Goal: Task Accomplishment & Management: Use online tool/utility

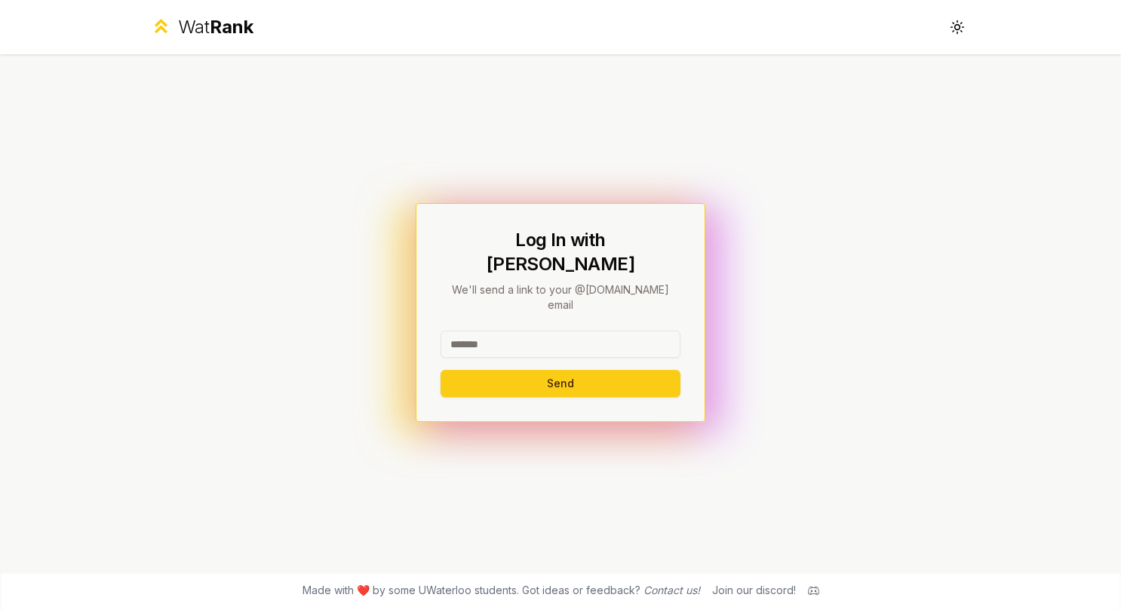
click at [595, 337] on input at bounding box center [561, 343] width 240 height 27
type input "********"
click at [582, 205] on div "Log In with WatIAM We'll send a link to your @[DOMAIN_NAME] email ******** Send" at bounding box center [560, 312] width 869 height 516
click at [578, 370] on button "Send" at bounding box center [561, 383] width 240 height 27
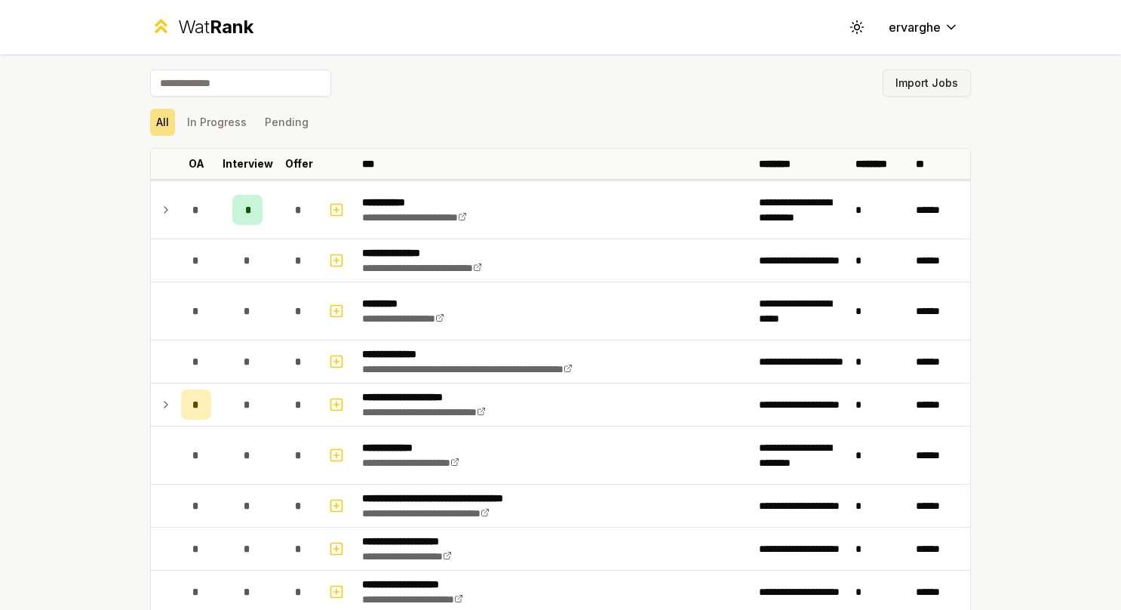
click at [938, 75] on button "Import Jobs" at bounding box center [927, 82] width 88 height 27
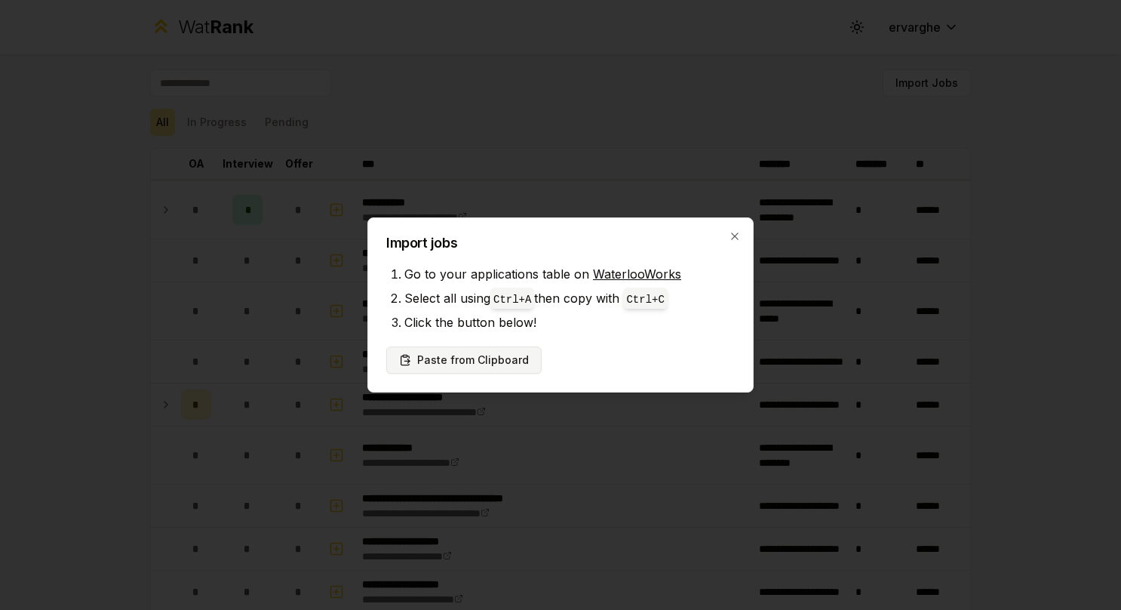
click at [478, 357] on button "Paste from Clipboard" at bounding box center [463, 359] width 155 height 27
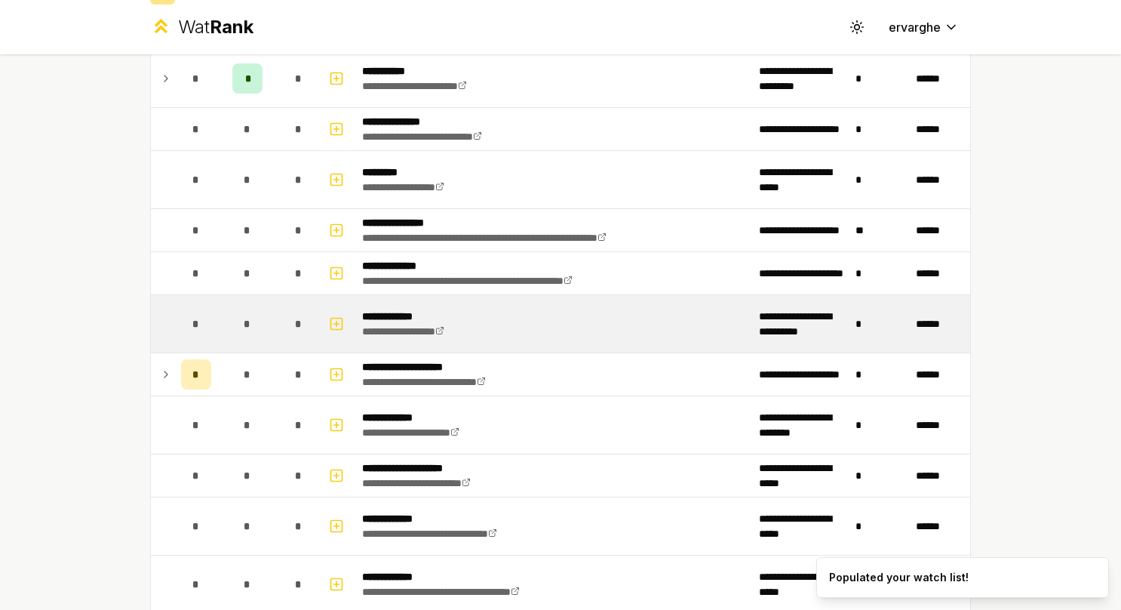
scroll to position [151, 0]
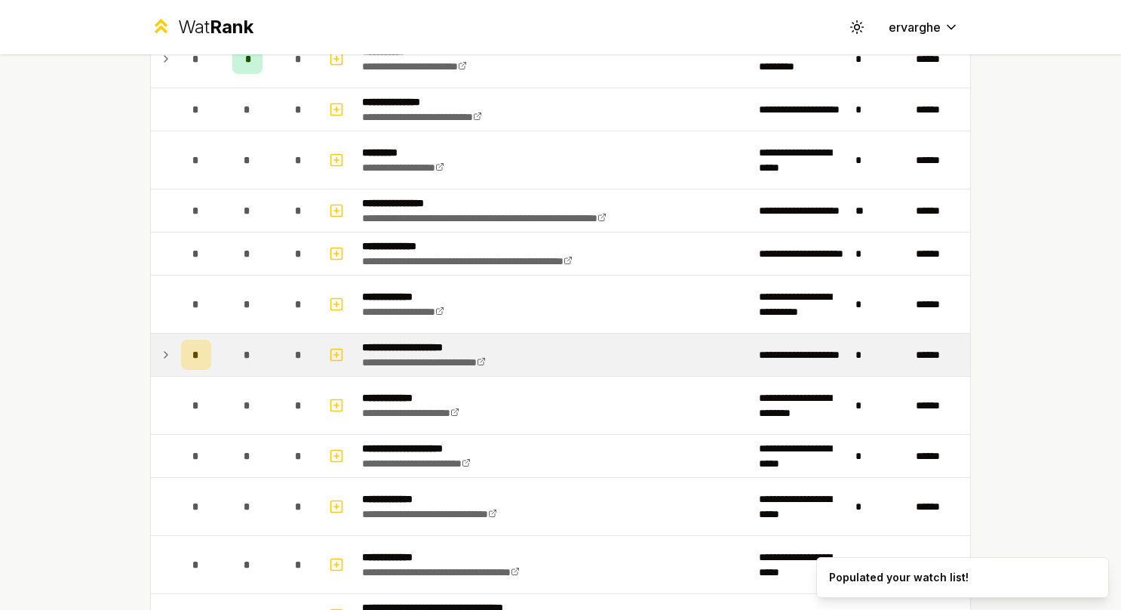
click at [151, 351] on td at bounding box center [163, 355] width 24 height 42
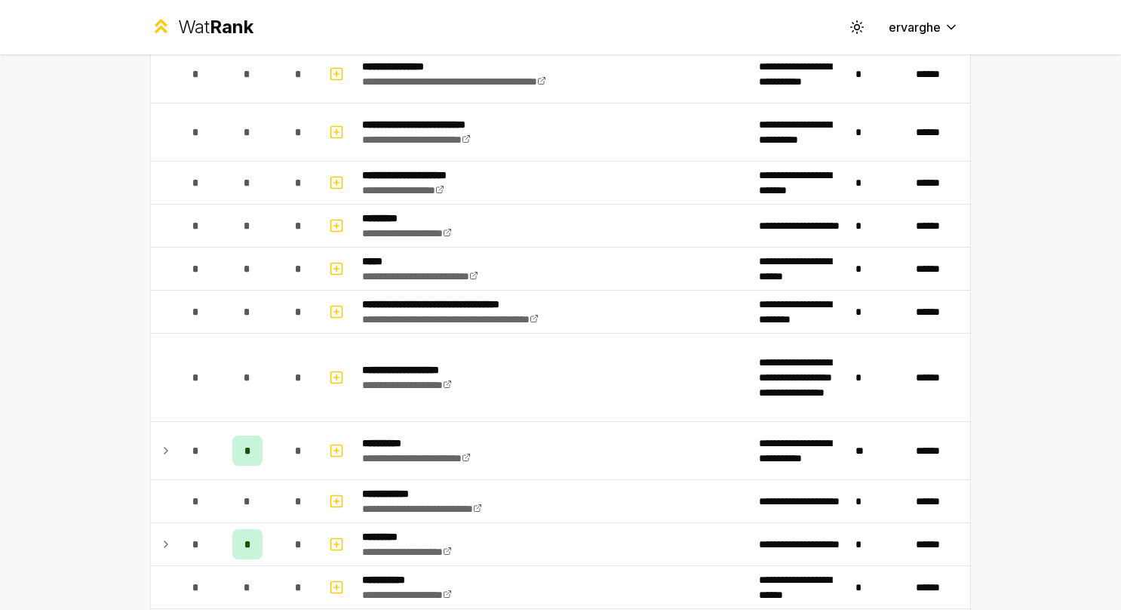
scroll to position [1132, 0]
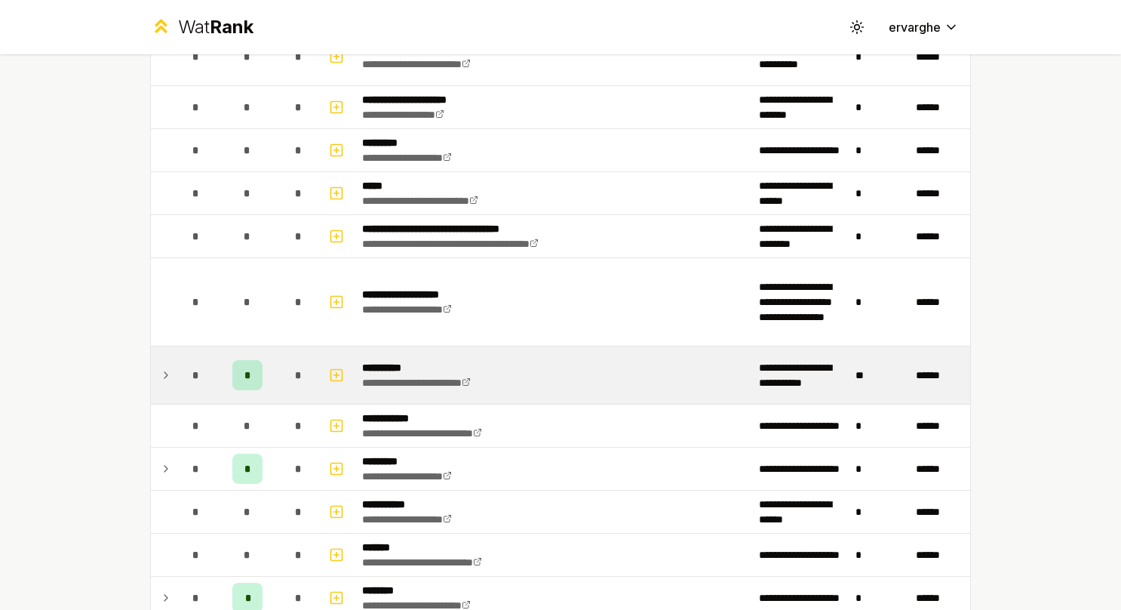
click at [166, 367] on td at bounding box center [163, 374] width 24 height 57
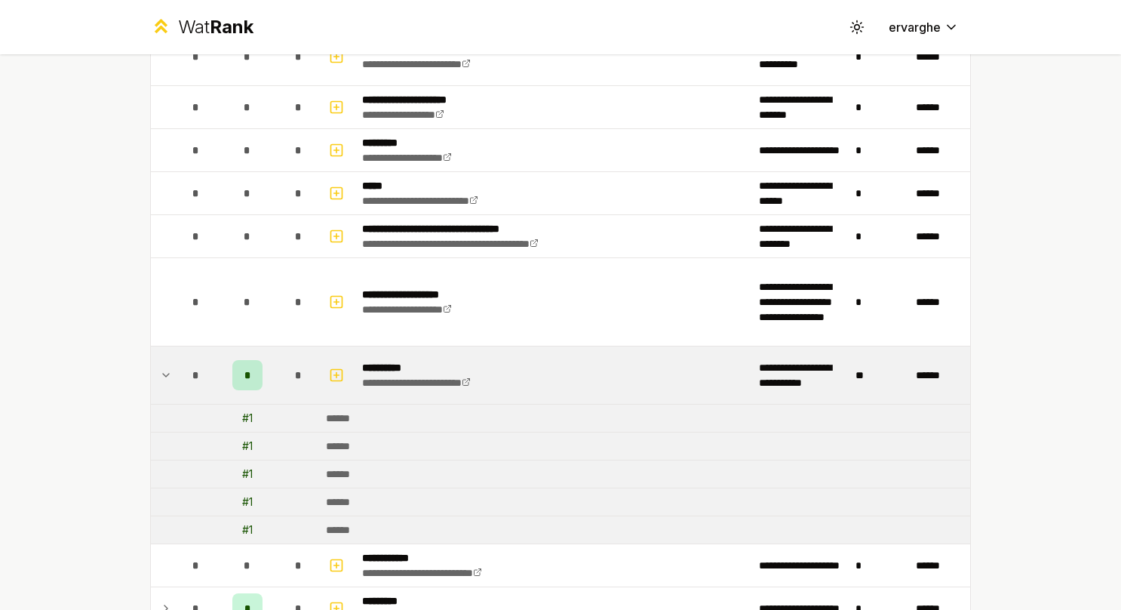
click at [166, 367] on td at bounding box center [163, 374] width 24 height 57
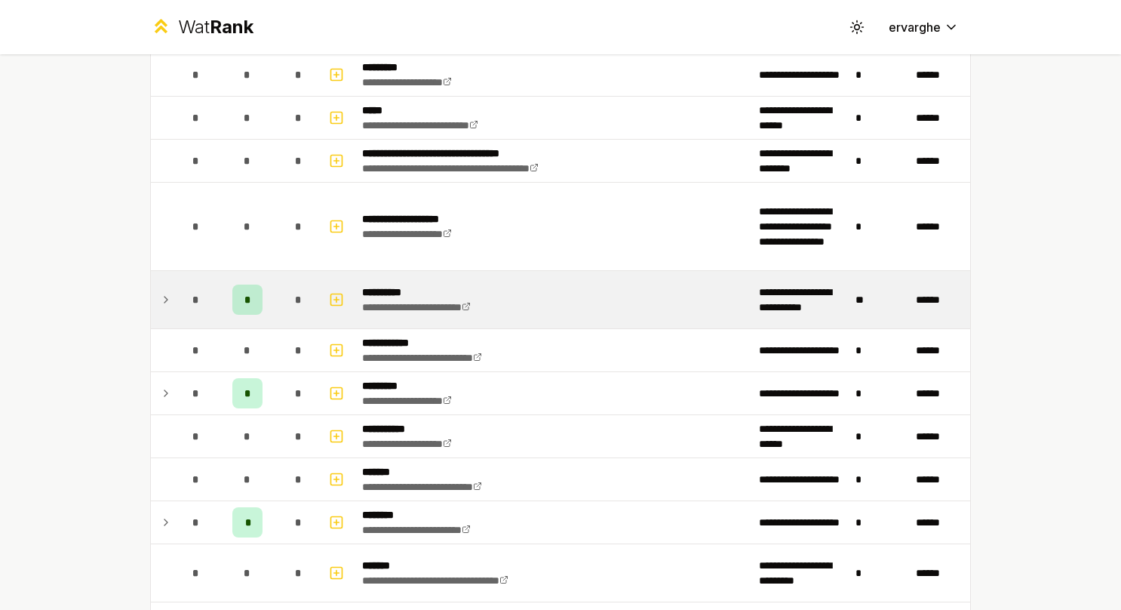
scroll to position [1283, 0]
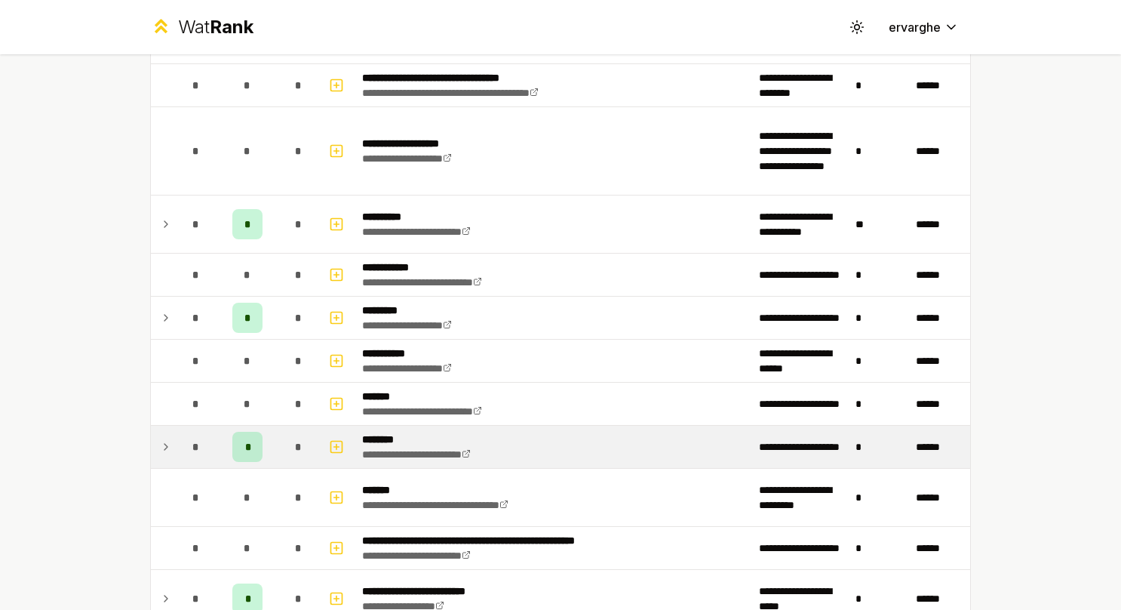
click at [164, 438] on icon at bounding box center [166, 447] width 12 height 18
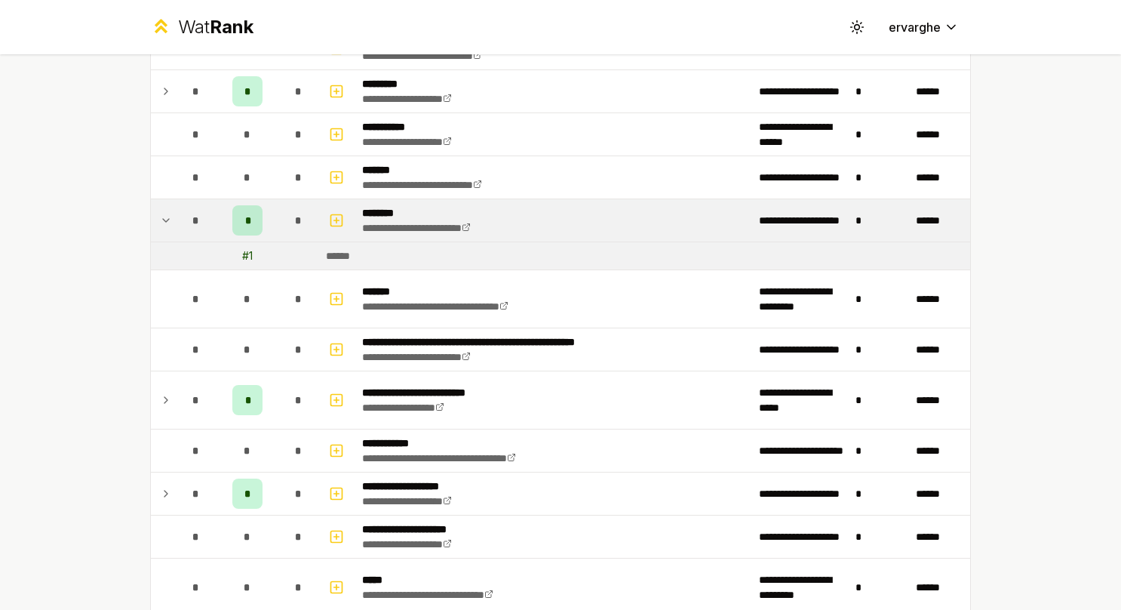
scroll to position [1735, 0]
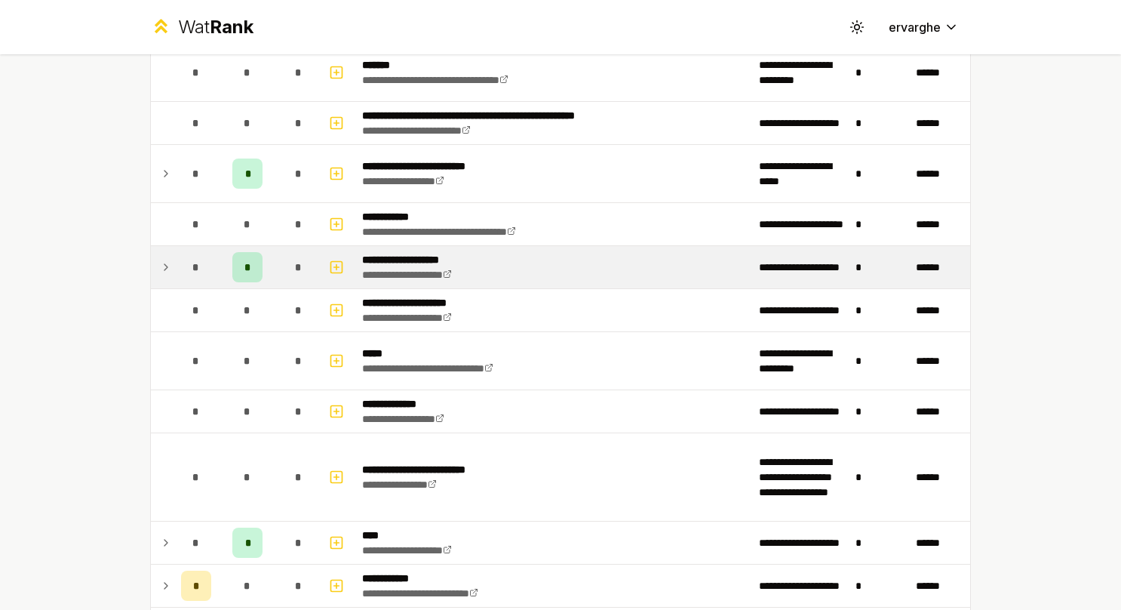
click at [160, 258] on icon at bounding box center [166, 267] width 12 height 18
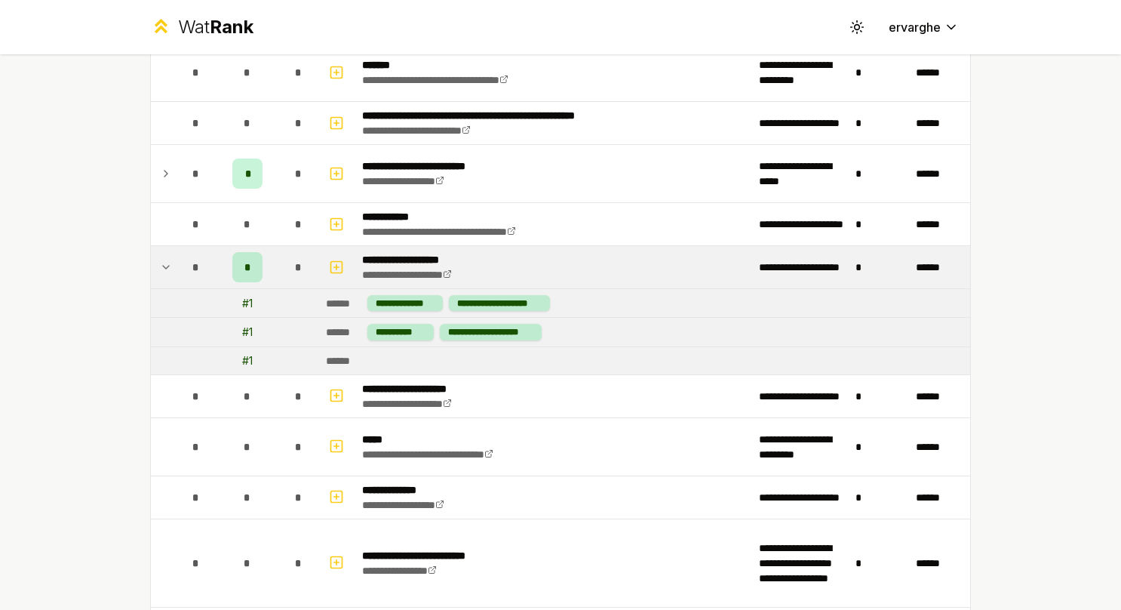
click at [162, 258] on icon at bounding box center [166, 267] width 12 height 18
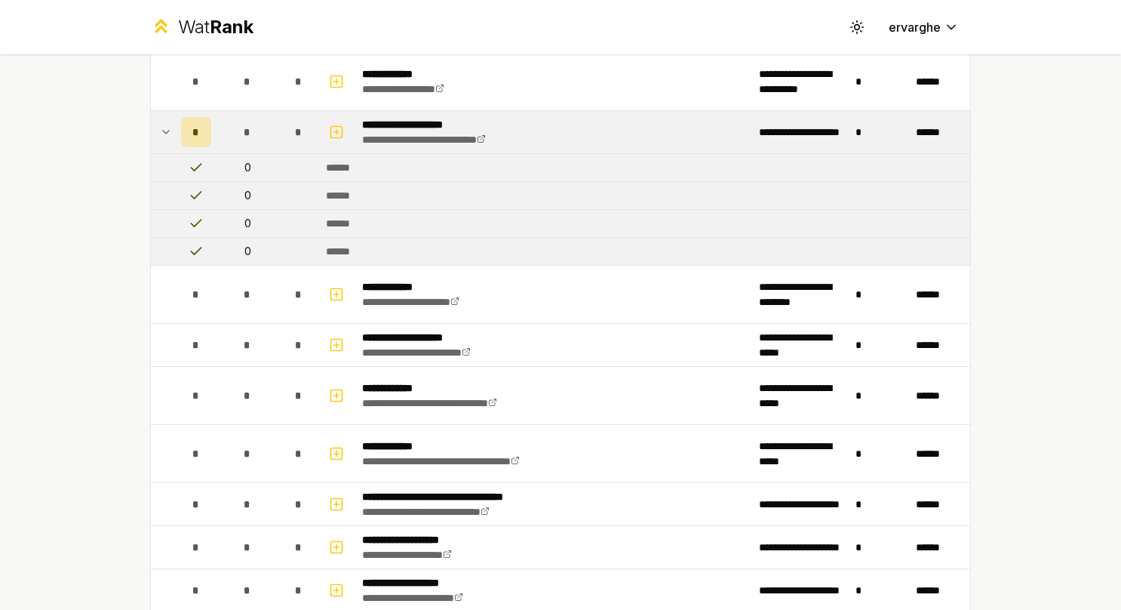
scroll to position [147, 0]
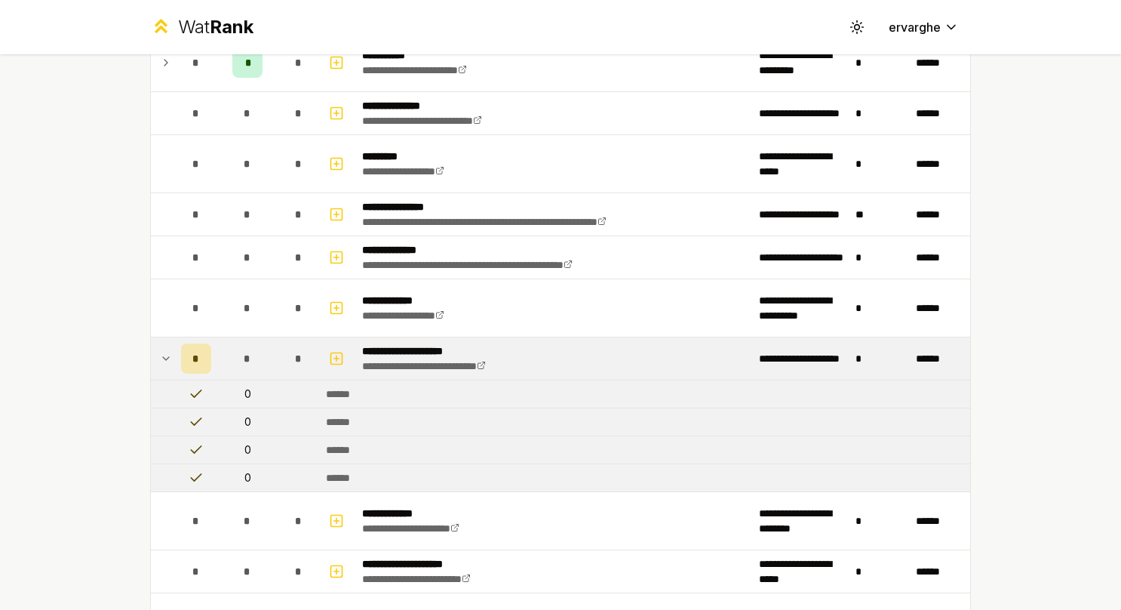
click at [160, 358] on icon at bounding box center [166, 358] width 12 height 18
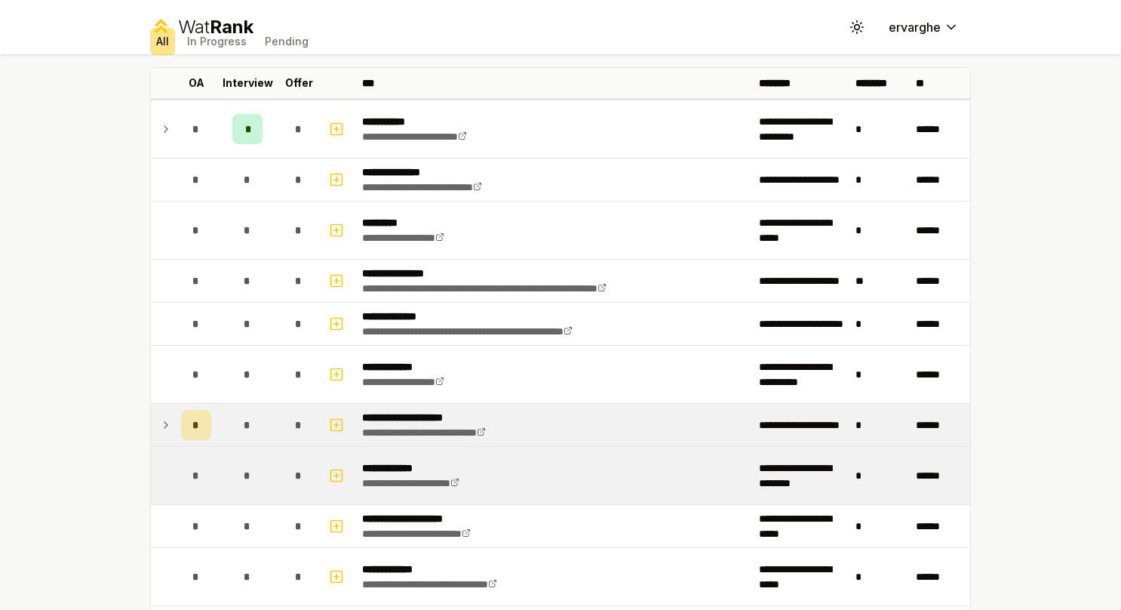
scroll to position [0, 0]
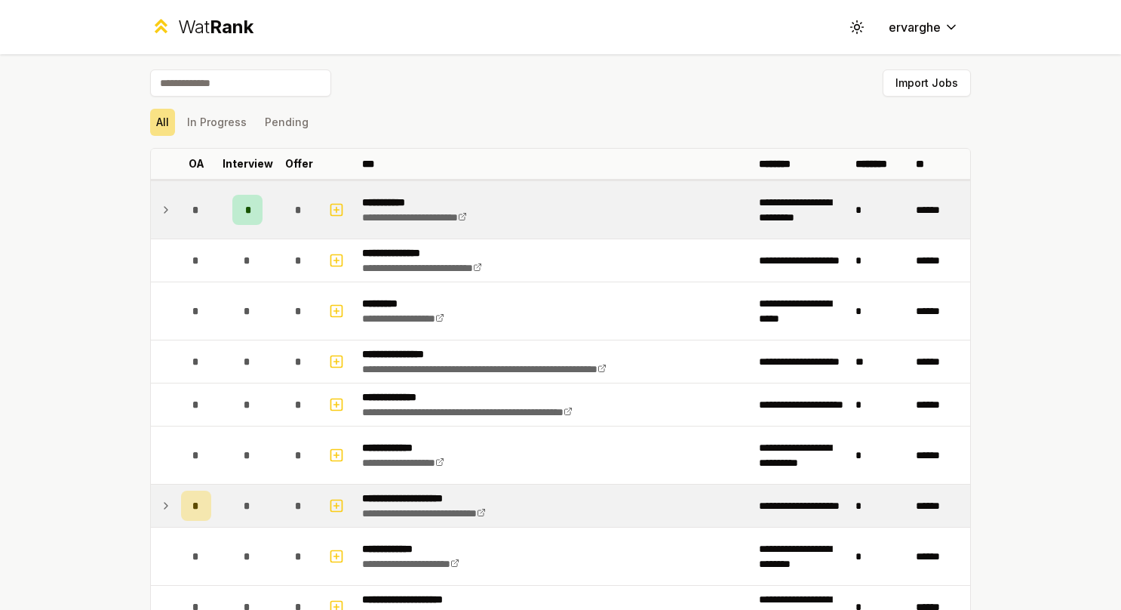
click at [168, 214] on td at bounding box center [163, 209] width 24 height 57
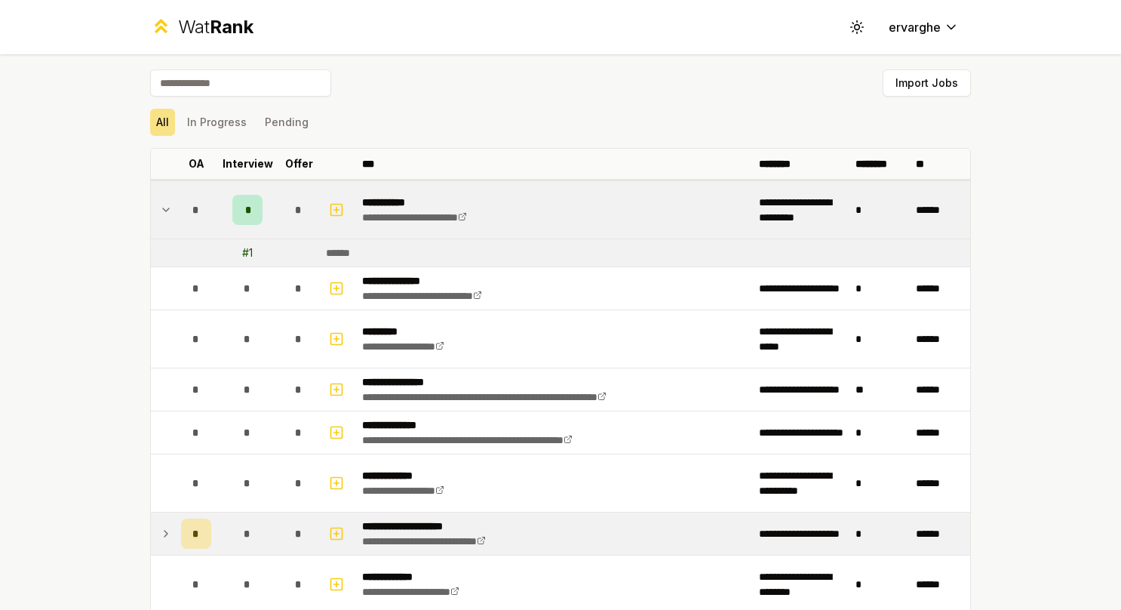
click at [168, 214] on td at bounding box center [163, 209] width 24 height 57
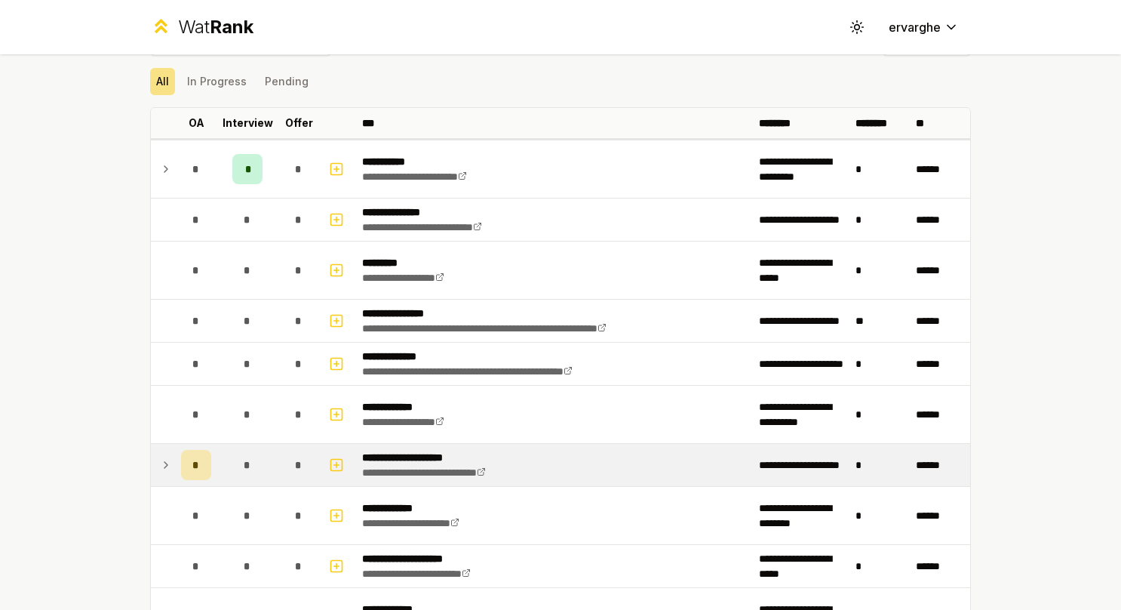
scroll to position [75, 0]
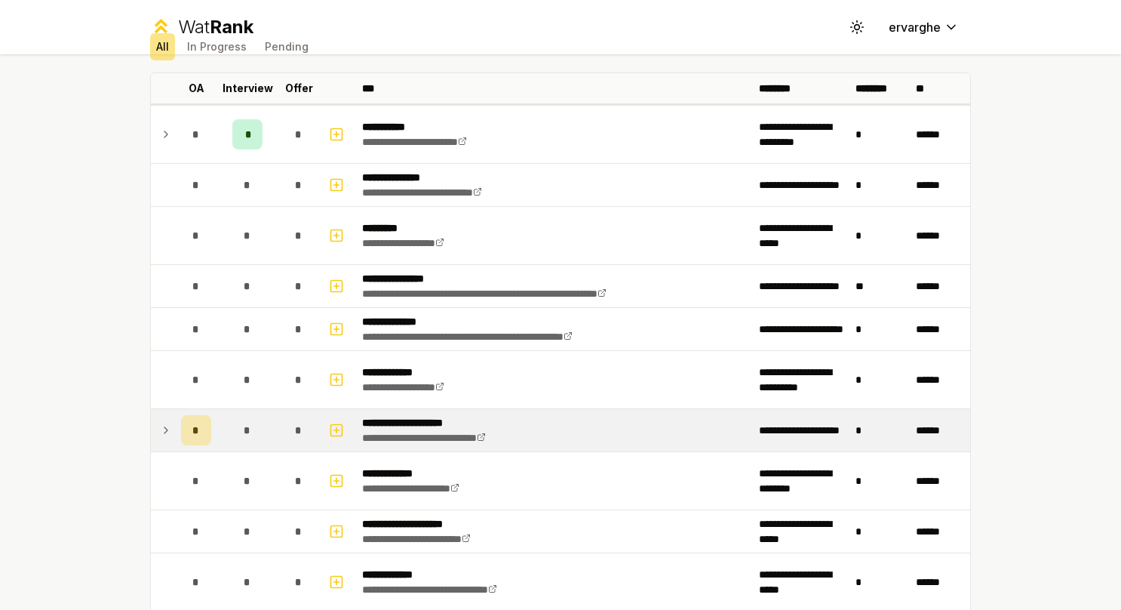
click at [74, 352] on div "**********" at bounding box center [560, 305] width 1121 height 610
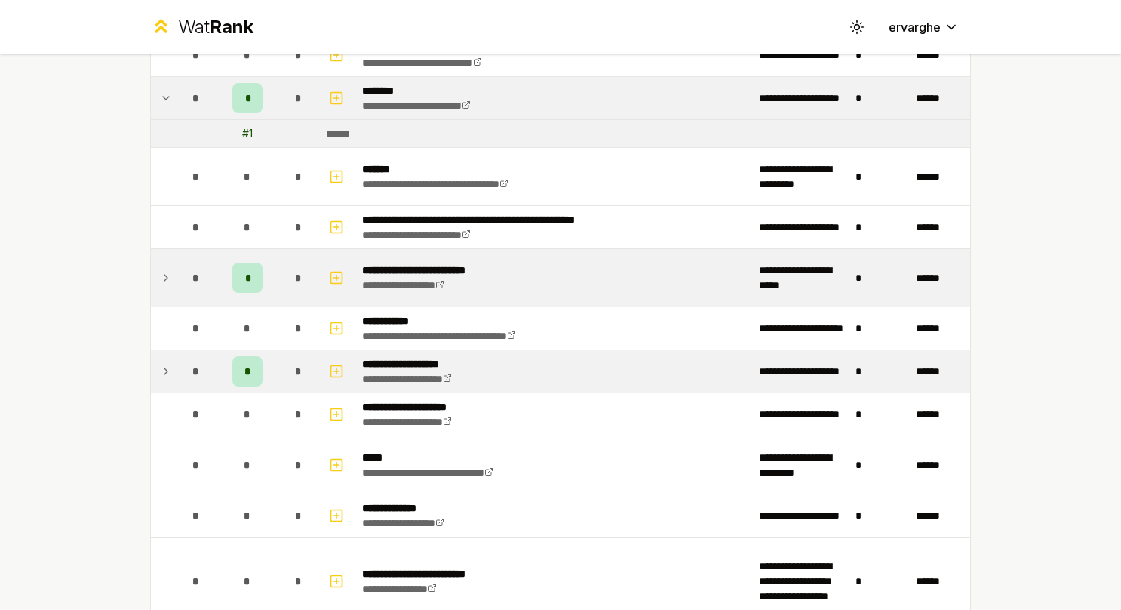
scroll to position [1585, 0]
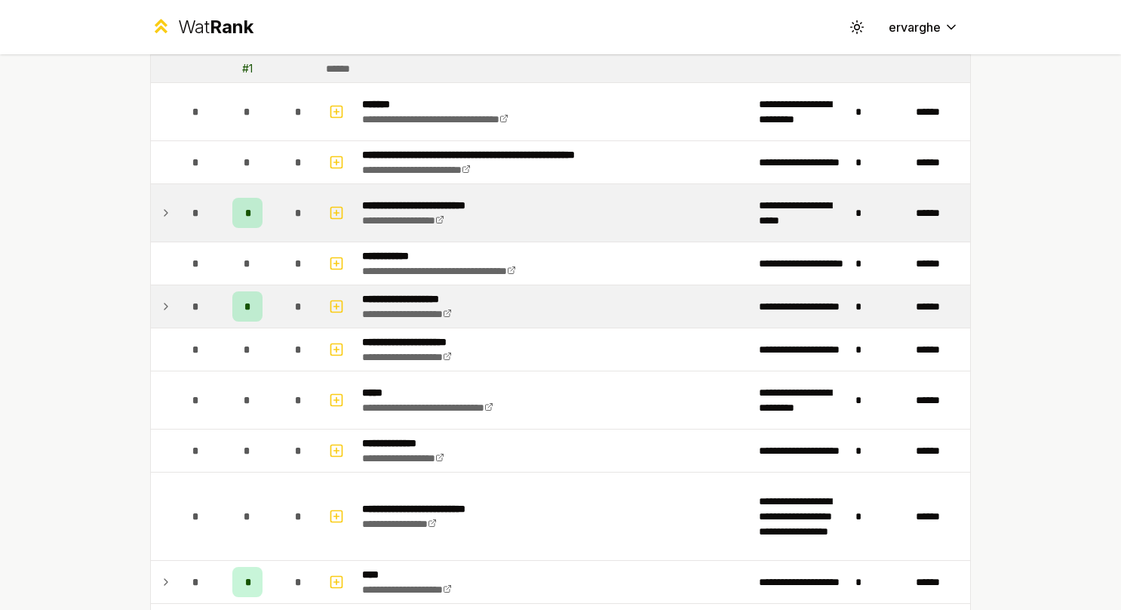
click at [175, 201] on td "*" at bounding box center [196, 212] width 42 height 57
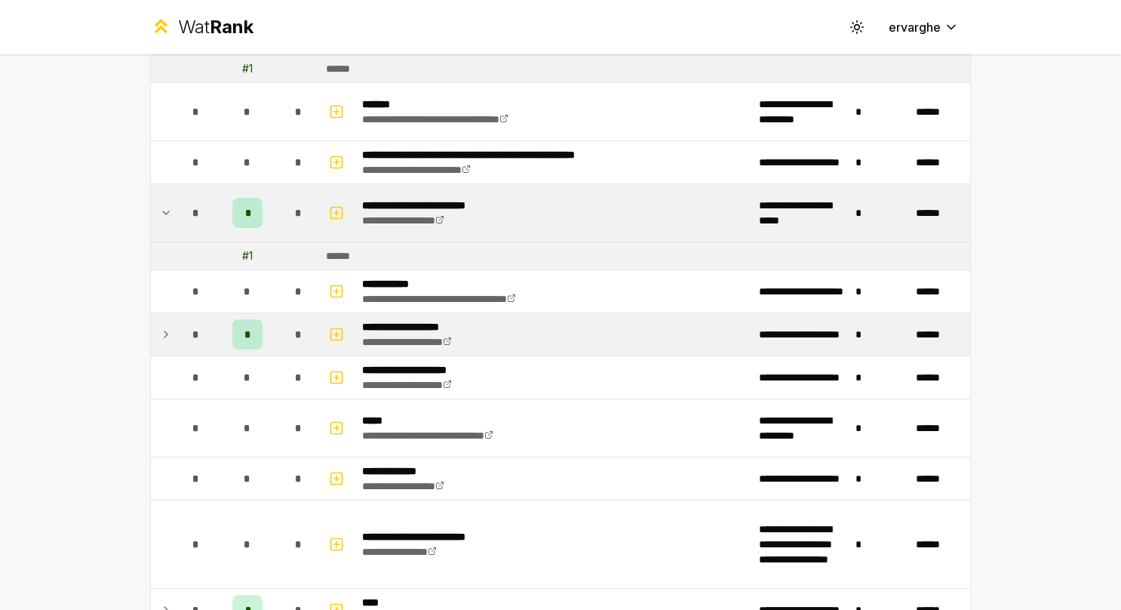
click at [175, 201] on td "*" at bounding box center [196, 212] width 42 height 57
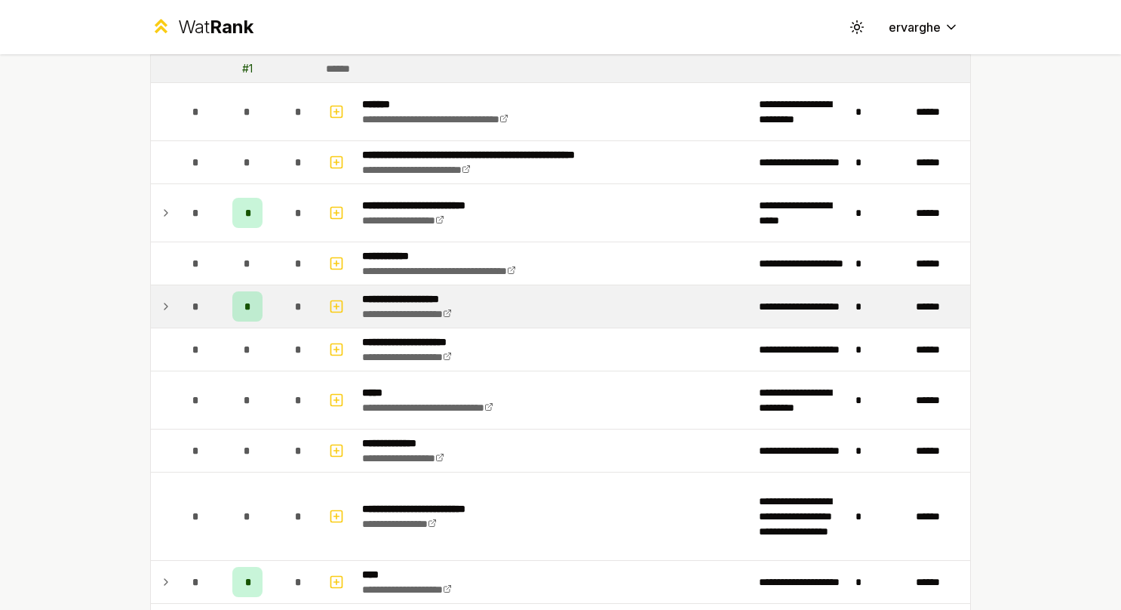
click at [175, 294] on td "*" at bounding box center [196, 306] width 42 height 42
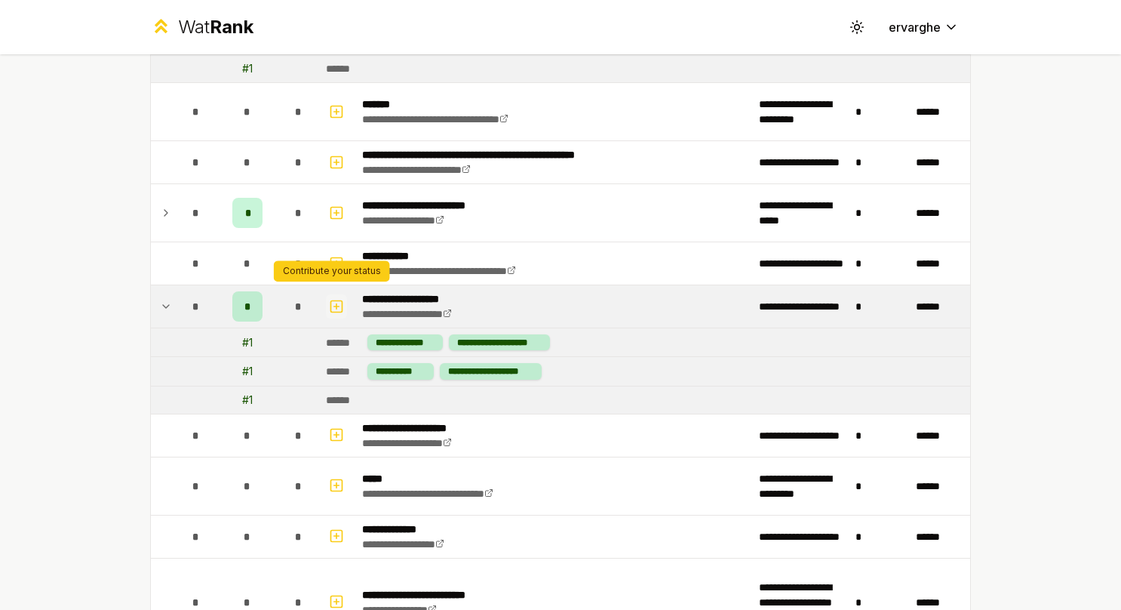
click at [334, 306] on icon "button" at bounding box center [336, 306] width 5 height 0
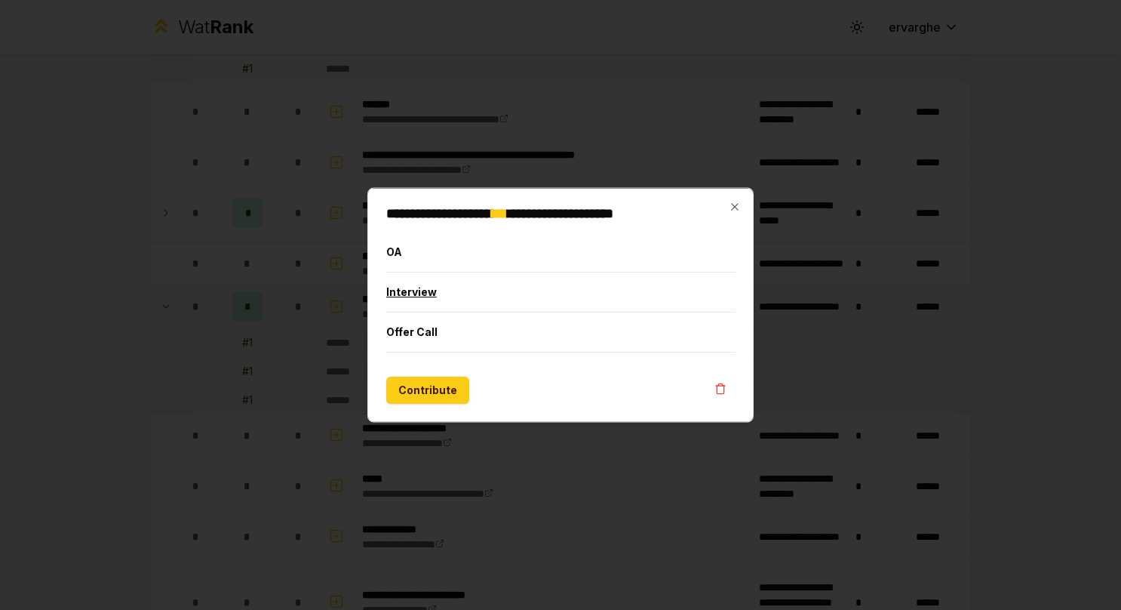
click at [477, 285] on button "Interview" at bounding box center [560, 291] width 349 height 39
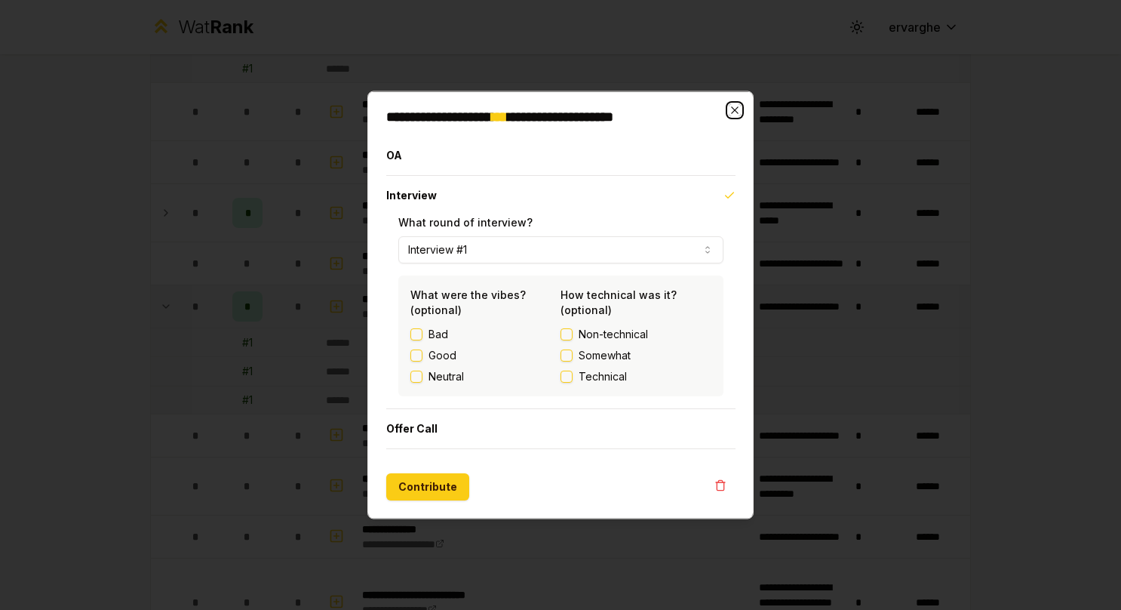
click at [738, 110] on icon "button" at bounding box center [735, 110] width 12 height 12
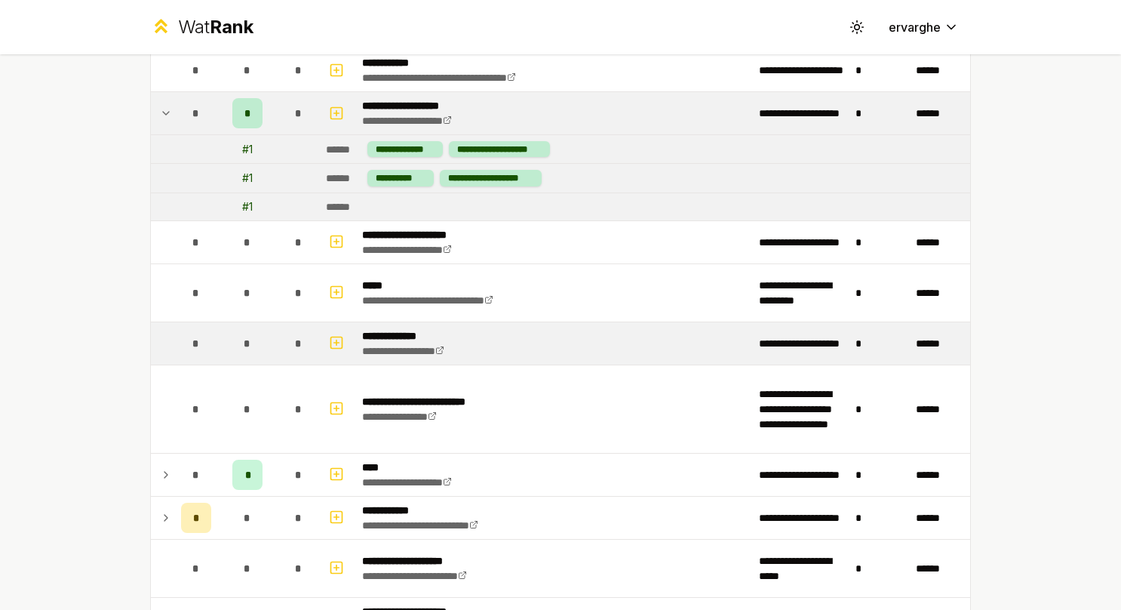
scroll to position [1811, 0]
